Goal: Check status: Check status

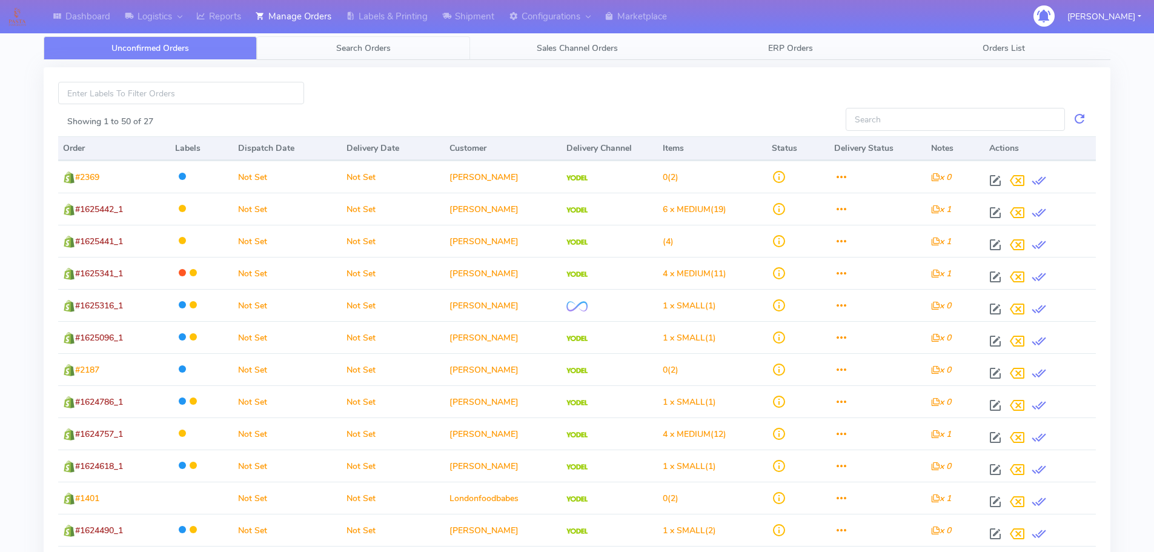
click at [391, 55] on link "Search Orders" at bounding box center [363, 48] width 213 height 24
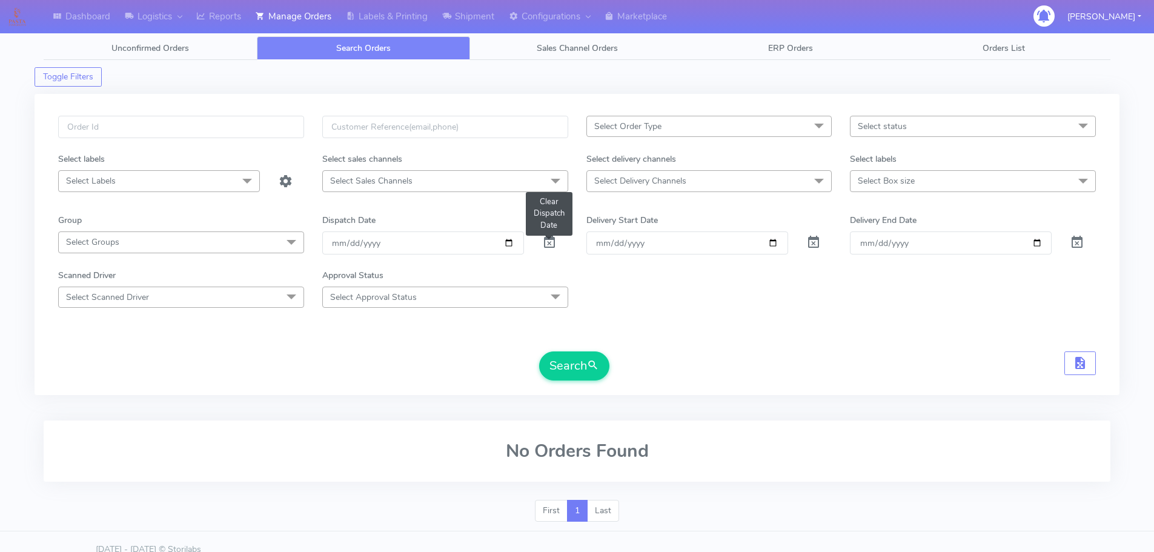
click at [548, 245] on span at bounding box center [549, 245] width 15 height 12
drag, startPoint x: 548, startPoint y: 244, endPoint x: 566, endPoint y: 234, distance: 20.9
click at [548, 243] on span at bounding box center [549, 245] width 15 height 12
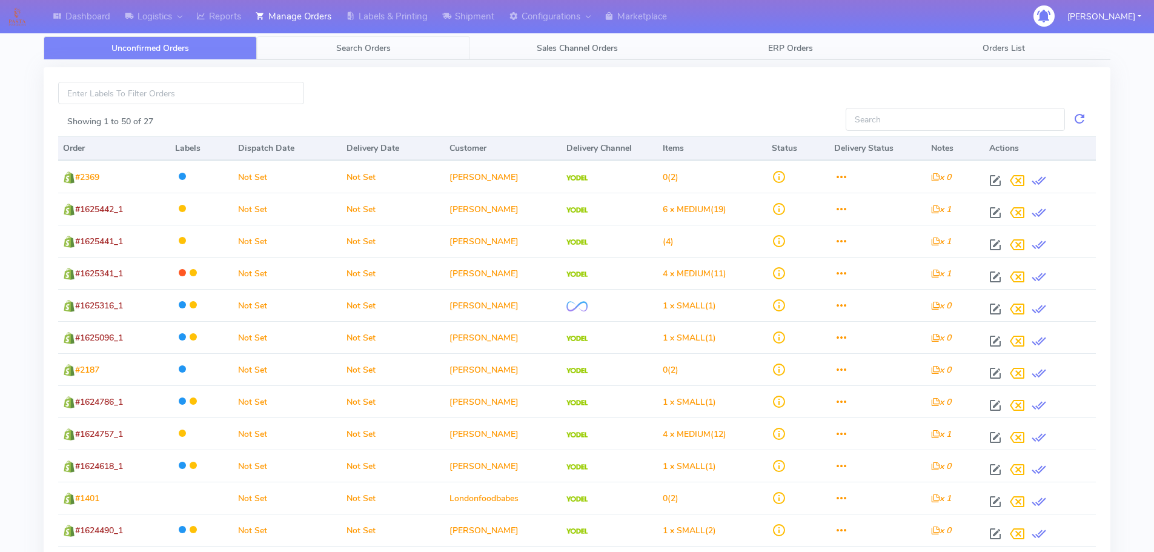
drag, startPoint x: 383, startPoint y: 53, endPoint x: 383, endPoint y: 59, distance: 6.7
click at [383, 53] on span "Search Orders" at bounding box center [363, 48] width 55 height 12
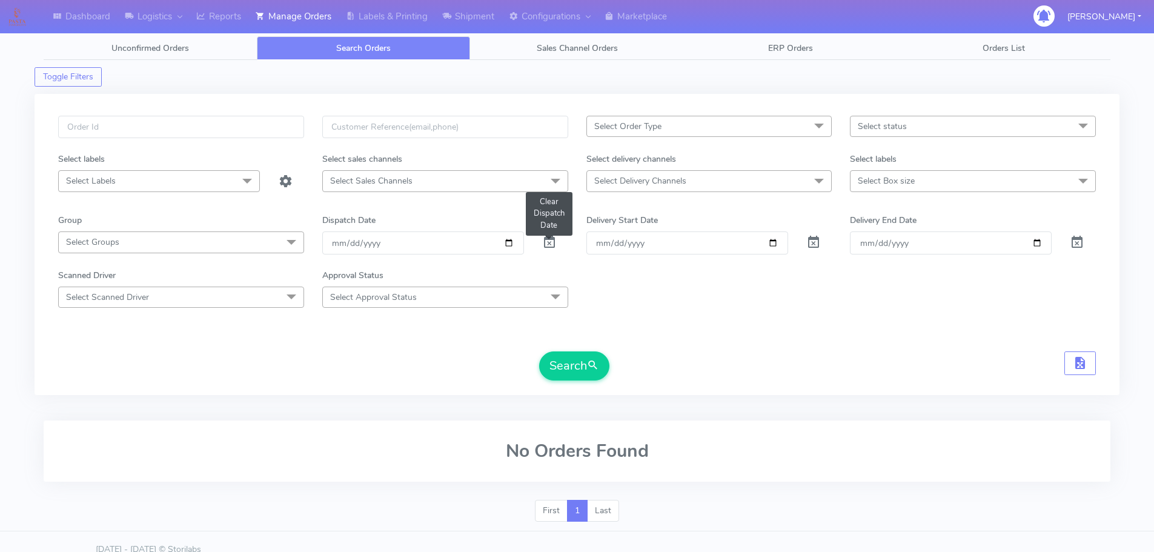
click at [545, 240] on span at bounding box center [549, 245] width 15 height 12
